Goal: Task Accomplishment & Management: Manage account settings

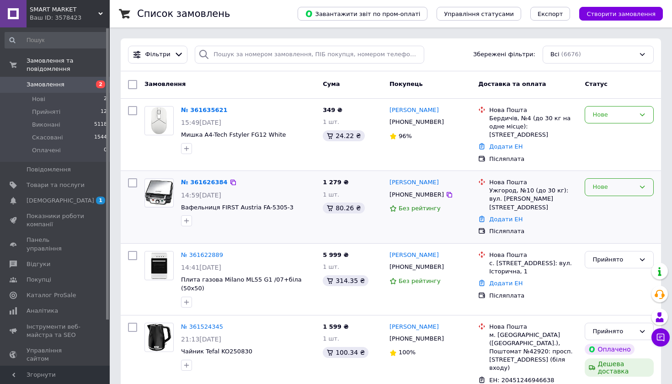
click at [631, 187] on div "Нове" at bounding box center [613, 187] width 42 height 10
click at [635, 202] on li "Прийнято" at bounding box center [619, 206] width 68 height 17
click at [619, 122] on div "Нове" at bounding box center [618, 115] width 69 height 18
click at [612, 133] on li "Прийнято" at bounding box center [619, 133] width 68 height 17
click at [207, 182] on link "№ 361626384" at bounding box center [202, 182] width 42 height 7
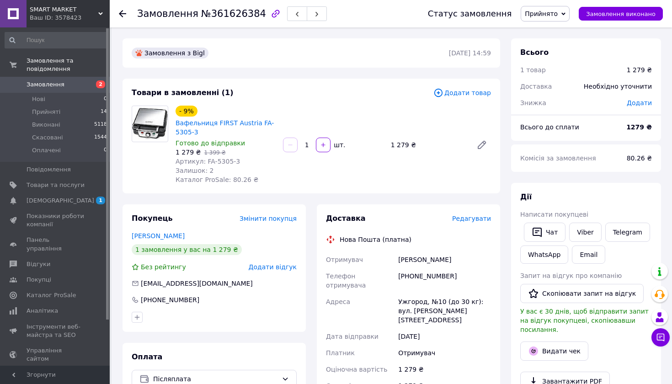
click at [478, 220] on span "Редагувати" at bounding box center [471, 218] width 39 height 7
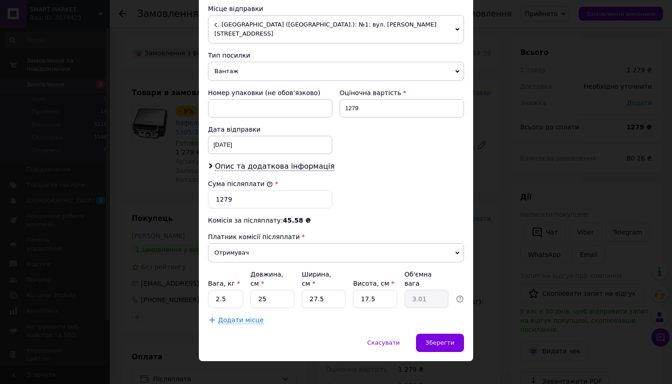
scroll to position [322, 0]
click at [449, 338] on div "Зберегти" at bounding box center [440, 343] width 48 height 18
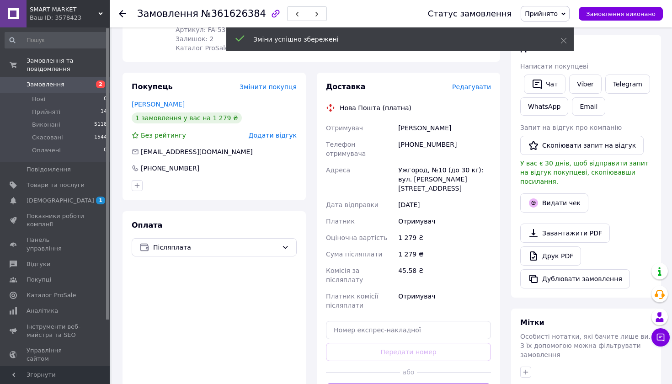
scroll to position [145, 0]
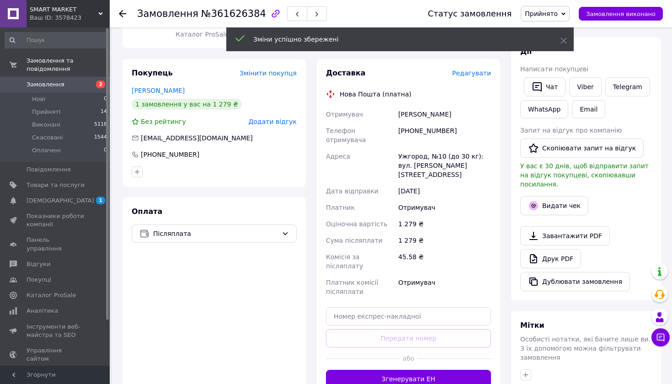
click at [447, 347] on div "Доставка Редагувати Нова Пошта (платна) Отримувач [PERSON_NAME] отримувача [PHO…" at bounding box center [408, 228] width 165 height 320
click at [446, 370] on button "Згенерувати ЕН" at bounding box center [408, 379] width 165 height 18
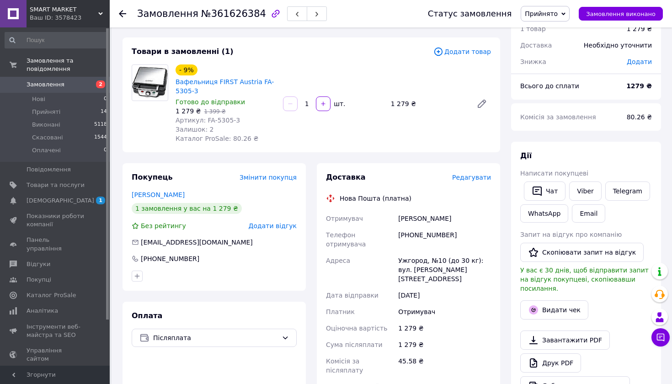
scroll to position [41, 0]
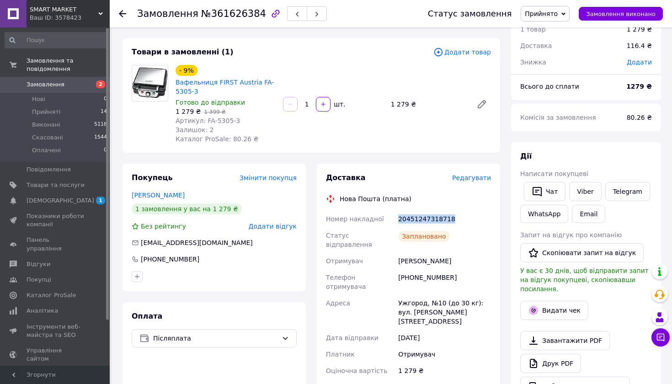
drag, startPoint x: 456, startPoint y: 223, endPoint x: 399, endPoint y: 222, distance: 56.7
click at [399, 222] on div "20451247318718" at bounding box center [444, 219] width 96 height 16
copy div "20451247318718"
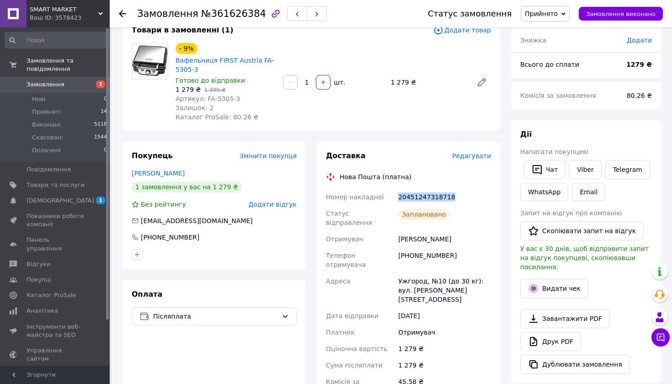
scroll to position [65, 0]
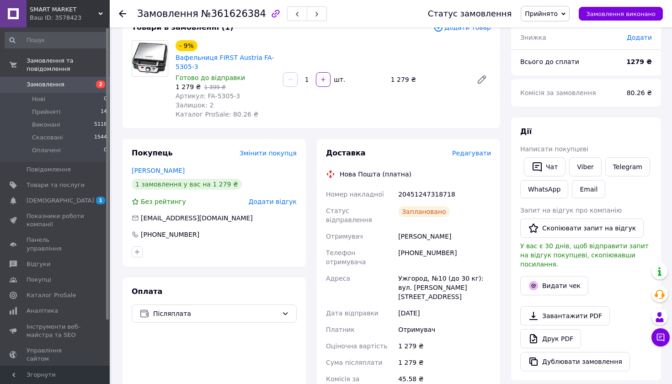
click at [124, 15] on icon at bounding box center [122, 13] width 7 height 7
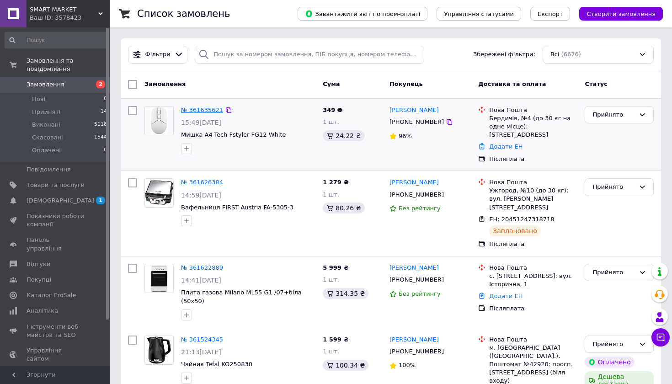
click at [203, 109] on link "№ 361635621" at bounding box center [202, 109] width 42 height 7
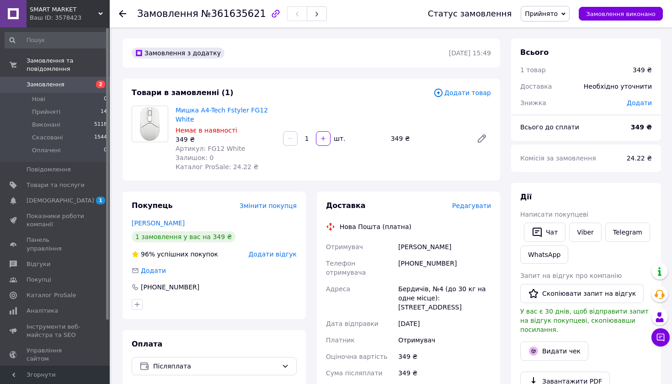
click at [476, 209] on span "Редагувати" at bounding box center [471, 205] width 39 height 7
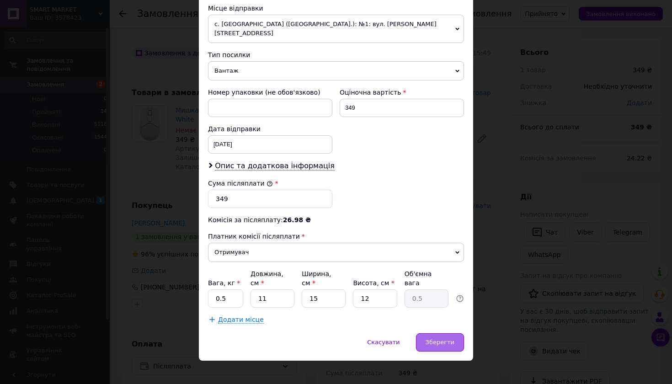
scroll to position [322, 0]
click at [436, 334] on div "Зберегти" at bounding box center [440, 343] width 48 height 18
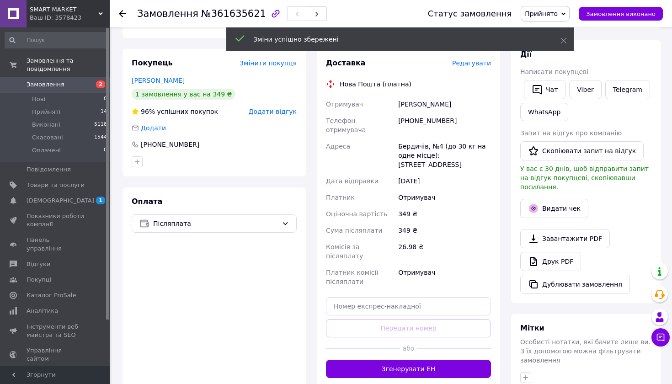
scroll to position [154, 0]
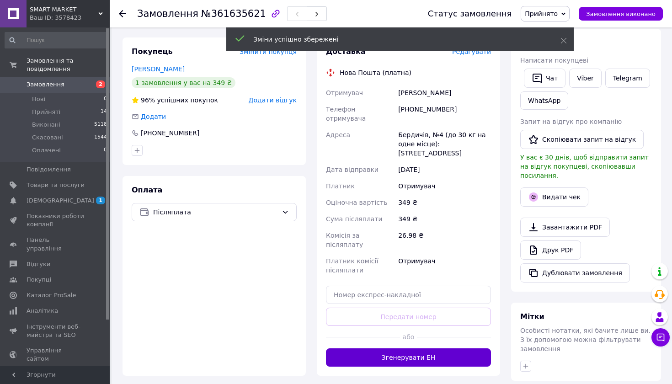
click at [434, 348] on button "Згенерувати ЕН" at bounding box center [408, 357] width 165 height 18
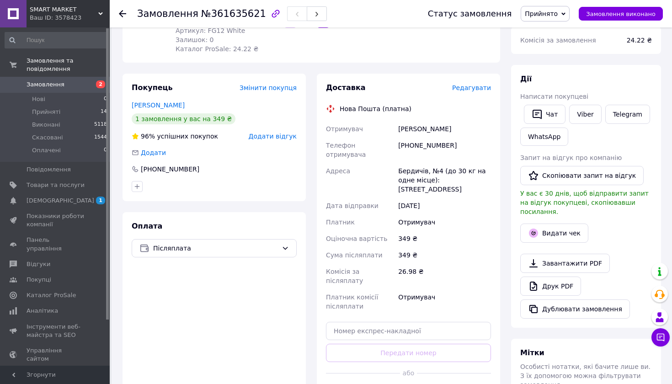
scroll to position [92, 0]
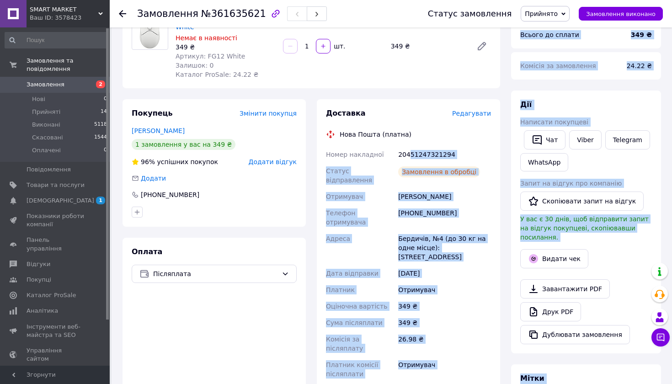
drag, startPoint x: 454, startPoint y: 154, endPoint x: 409, endPoint y: 151, distance: 44.9
click at [467, 146] on div "Доставка Редагувати Нова Пошта (платна) Номер накладної 20451247321294 Статус в…" at bounding box center [408, 266] width 165 height 316
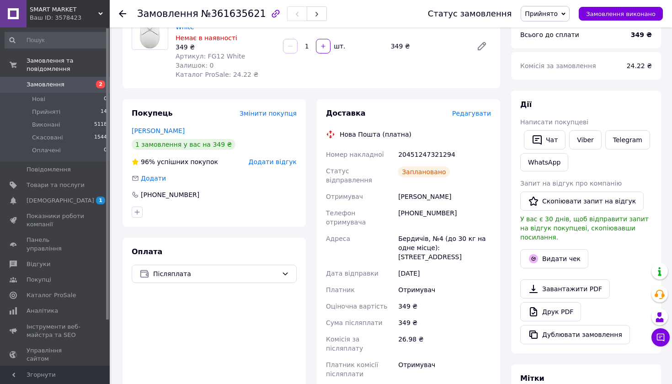
click at [467, 149] on div "20451247321294" at bounding box center [444, 154] width 96 height 16
drag, startPoint x: 464, startPoint y: 152, endPoint x: 398, endPoint y: 152, distance: 65.8
click at [398, 152] on div "20451247321294" at bounding box center [444, 154] width 96 height 16
copy div "20451247321294"
click at [122, 16] on icon at bounding box center [122, 13] width 7 height 7
